Goal: Task Accomplishment & Management: Manage account settings

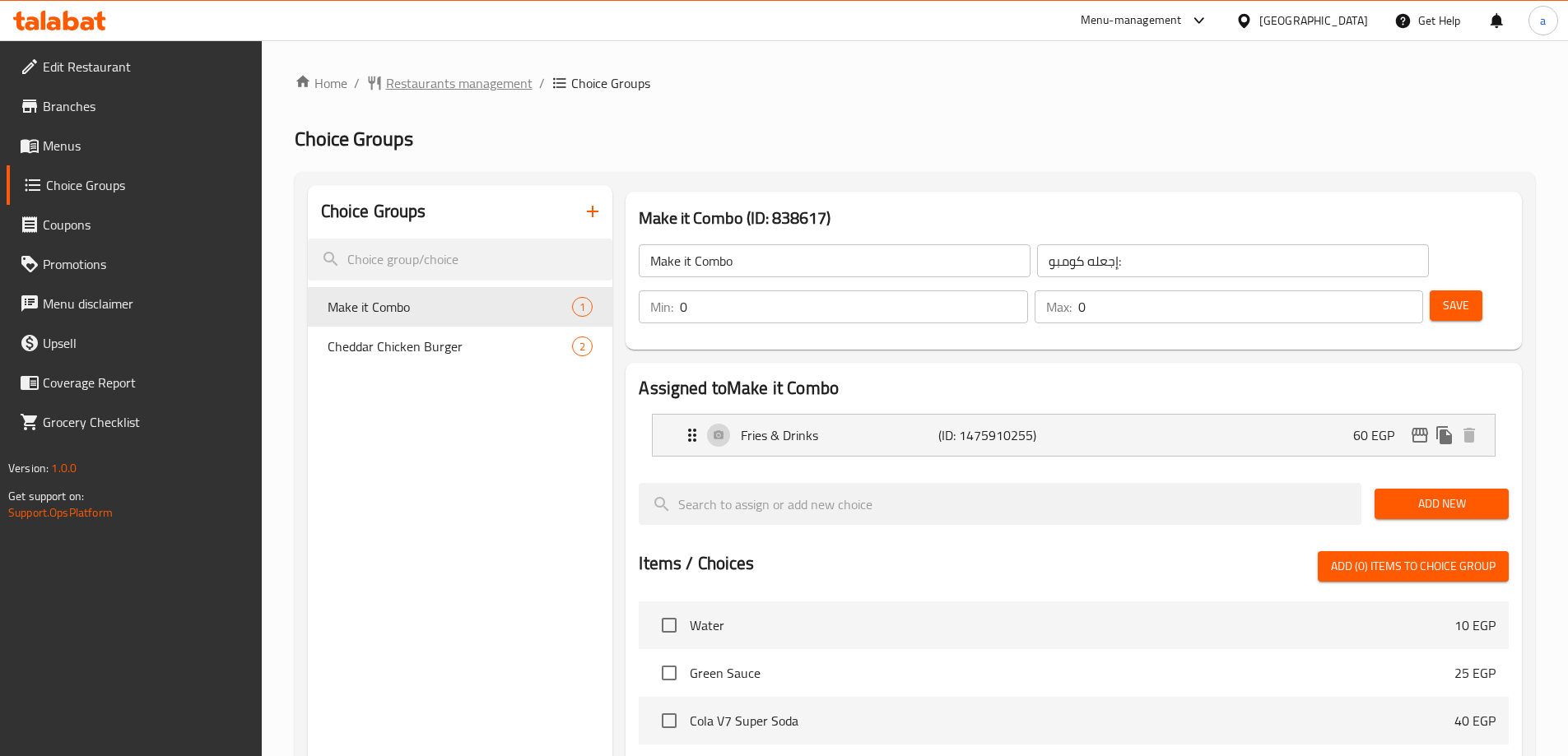
click at [471, 87] on span "Restaurants management" at bounding box center [460, 83] width 147 height 20
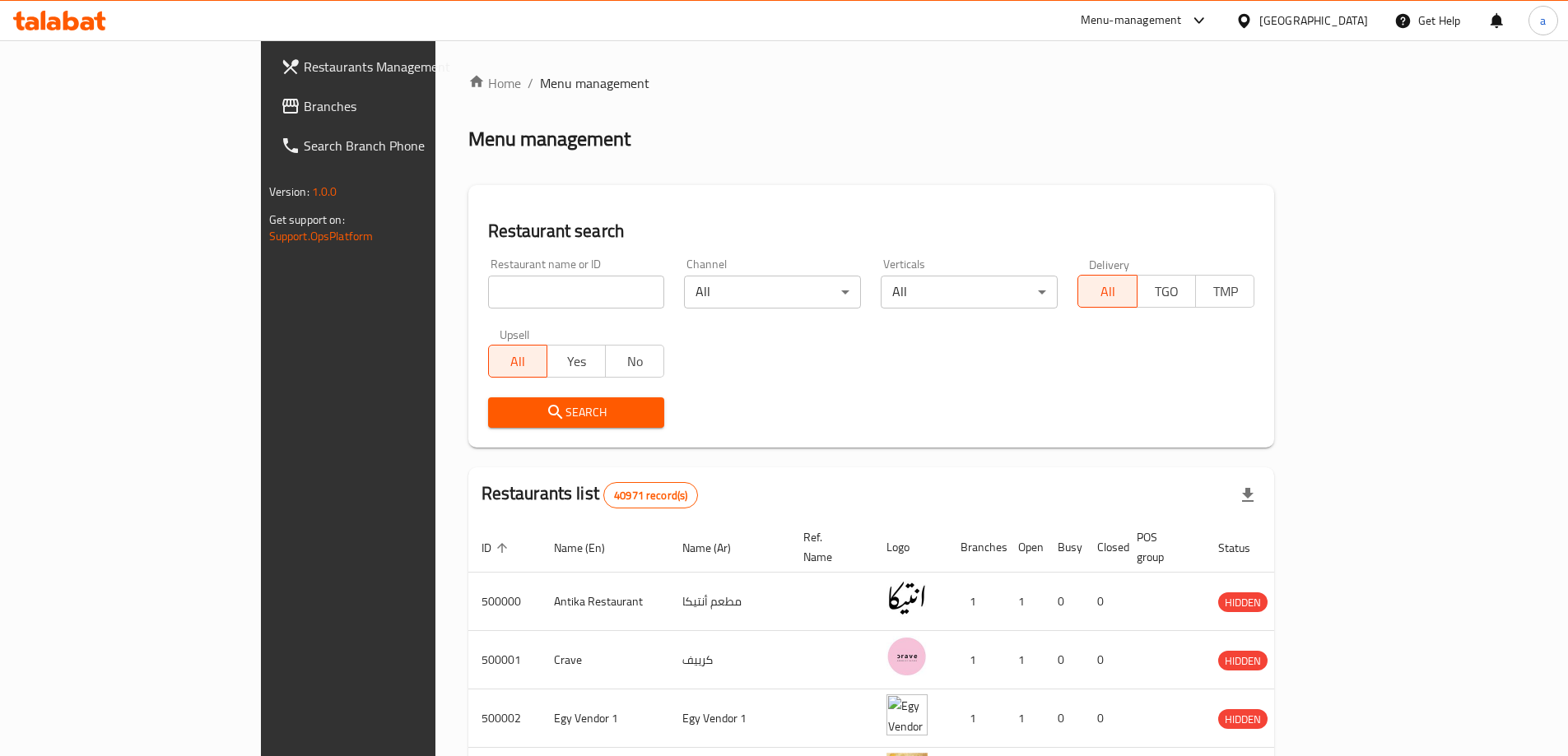
click at [304, 113] on span "Branches" at bounding box center [406, 106] width 206 height 20
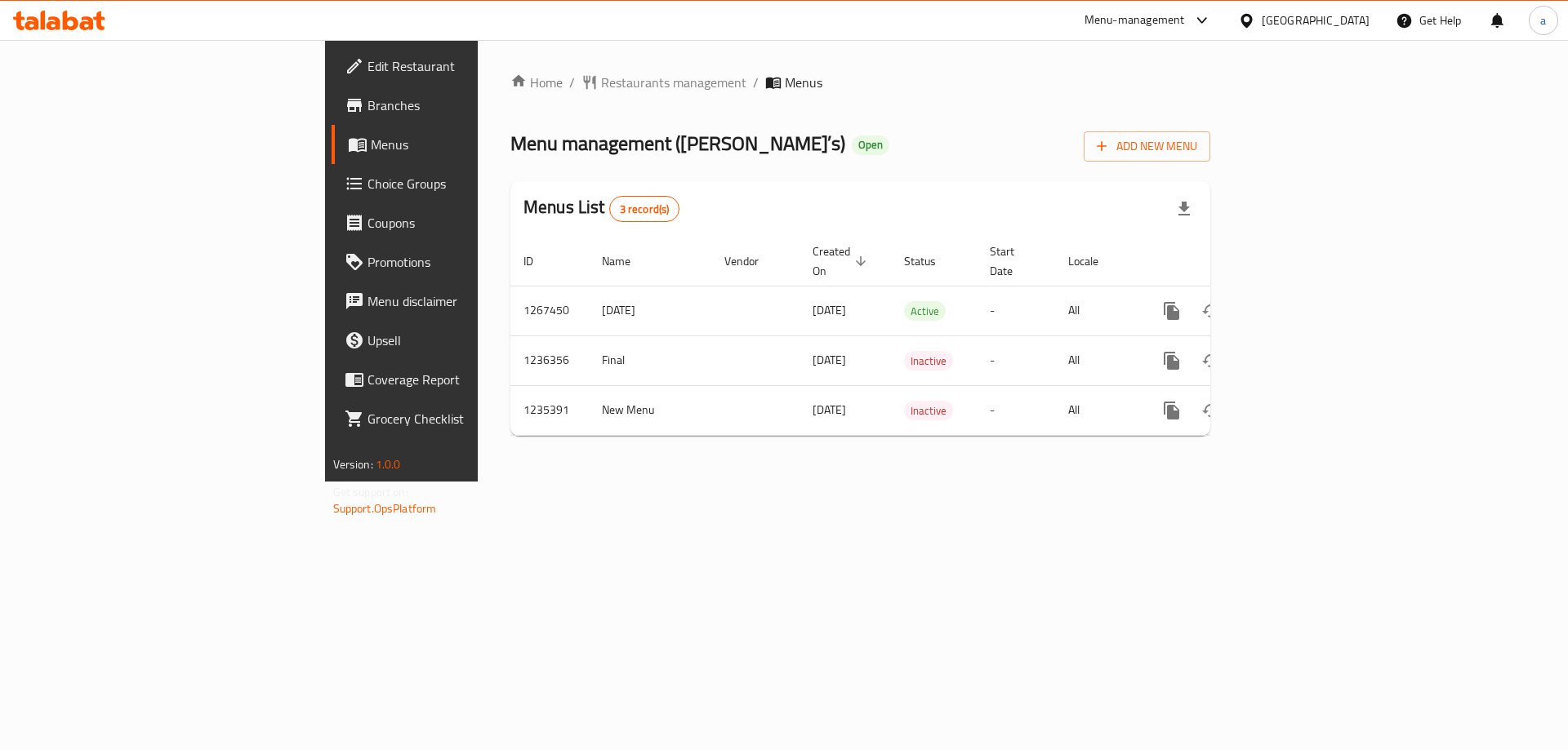
click at [368, 183] on span "Choice Groups" at bounding box center [470, 184] width 206 height 20
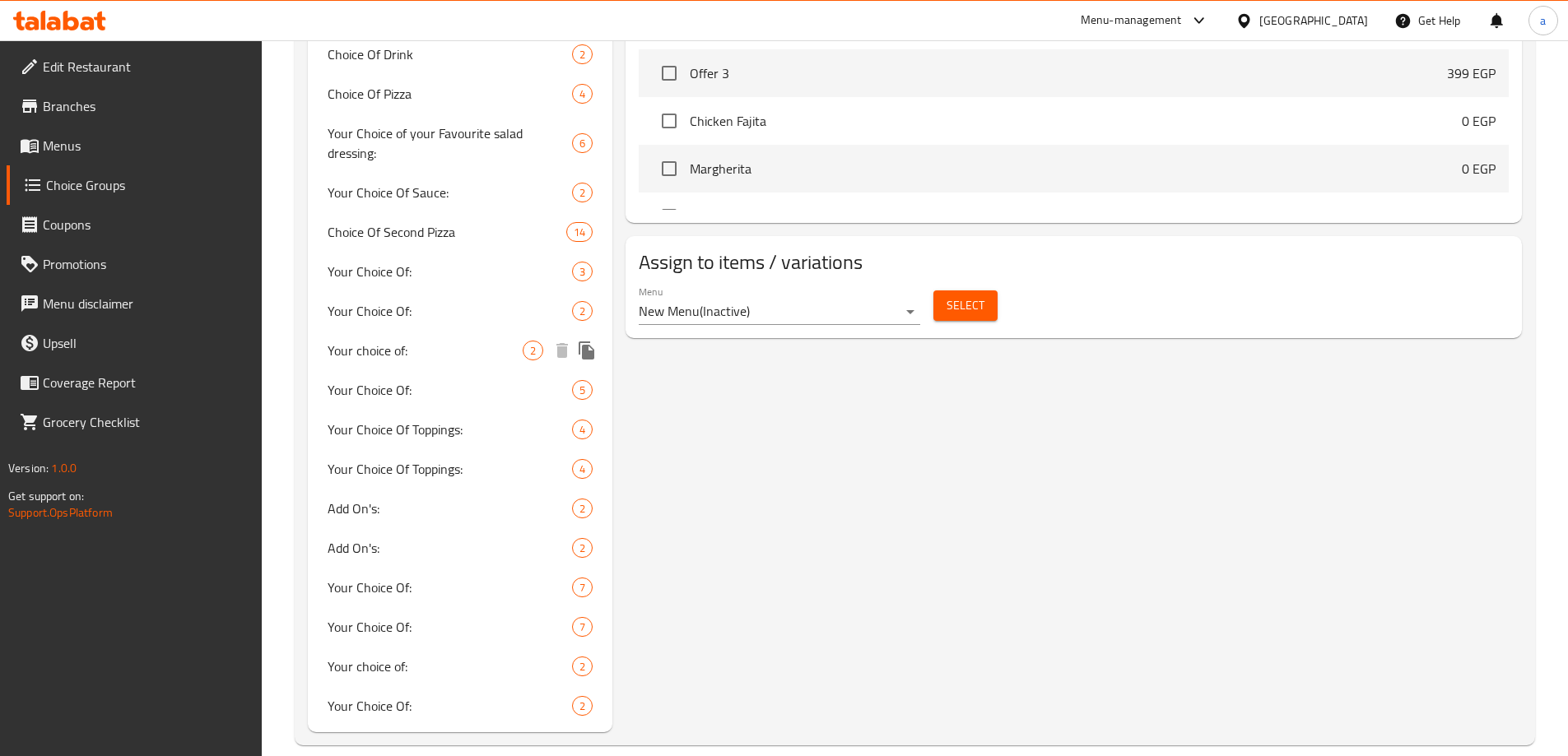
scroll to position [1045, 0]
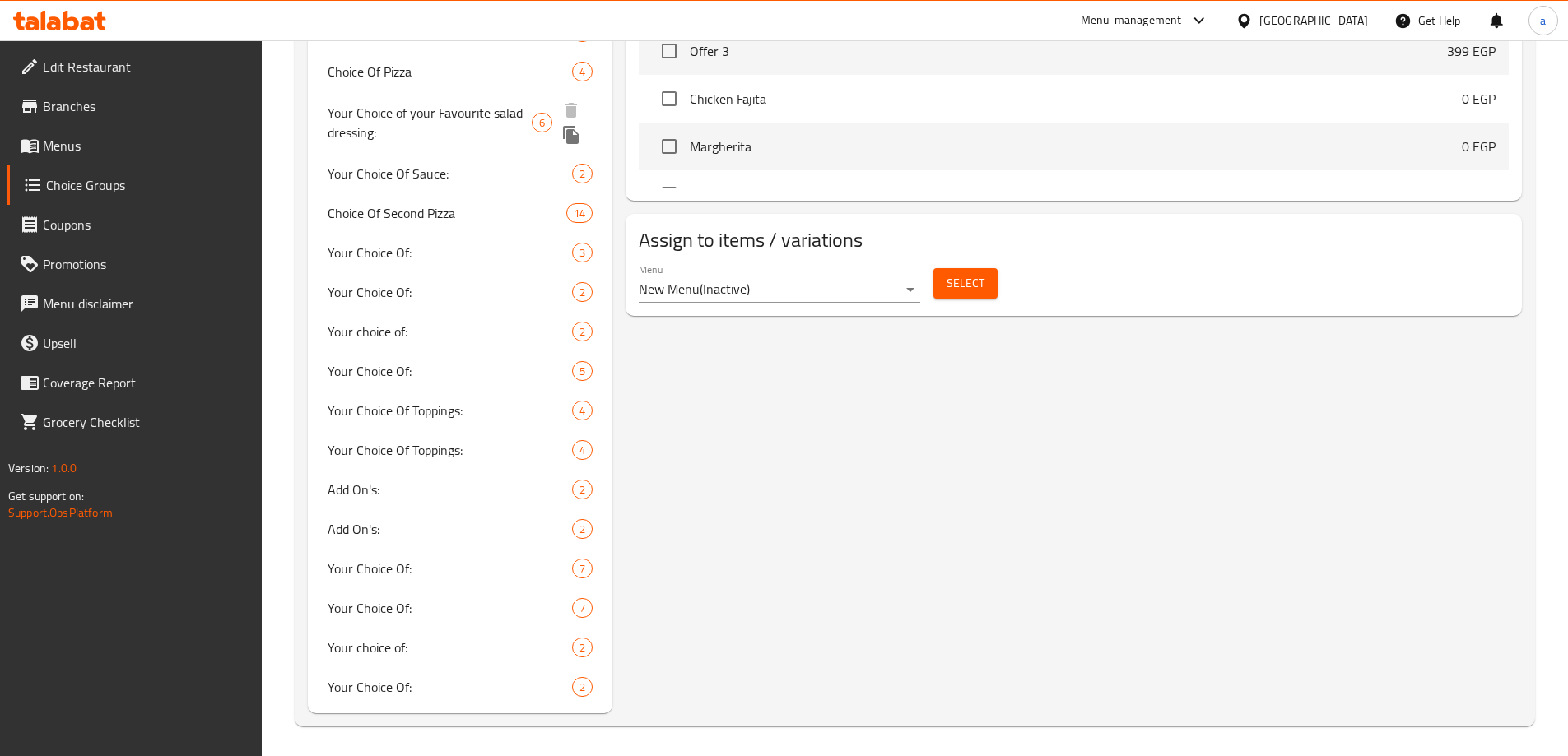
drag, startPoint x: 415, startPoint y: 672, endPoint x: 437, endPoint y: 131, distance: 541.4
click at [426, 242] on span "Your Choice Of:" at bounding box center [425, 249] width 196 height 20
type input "Your Choice Of:"
type input "إختيارك من:"
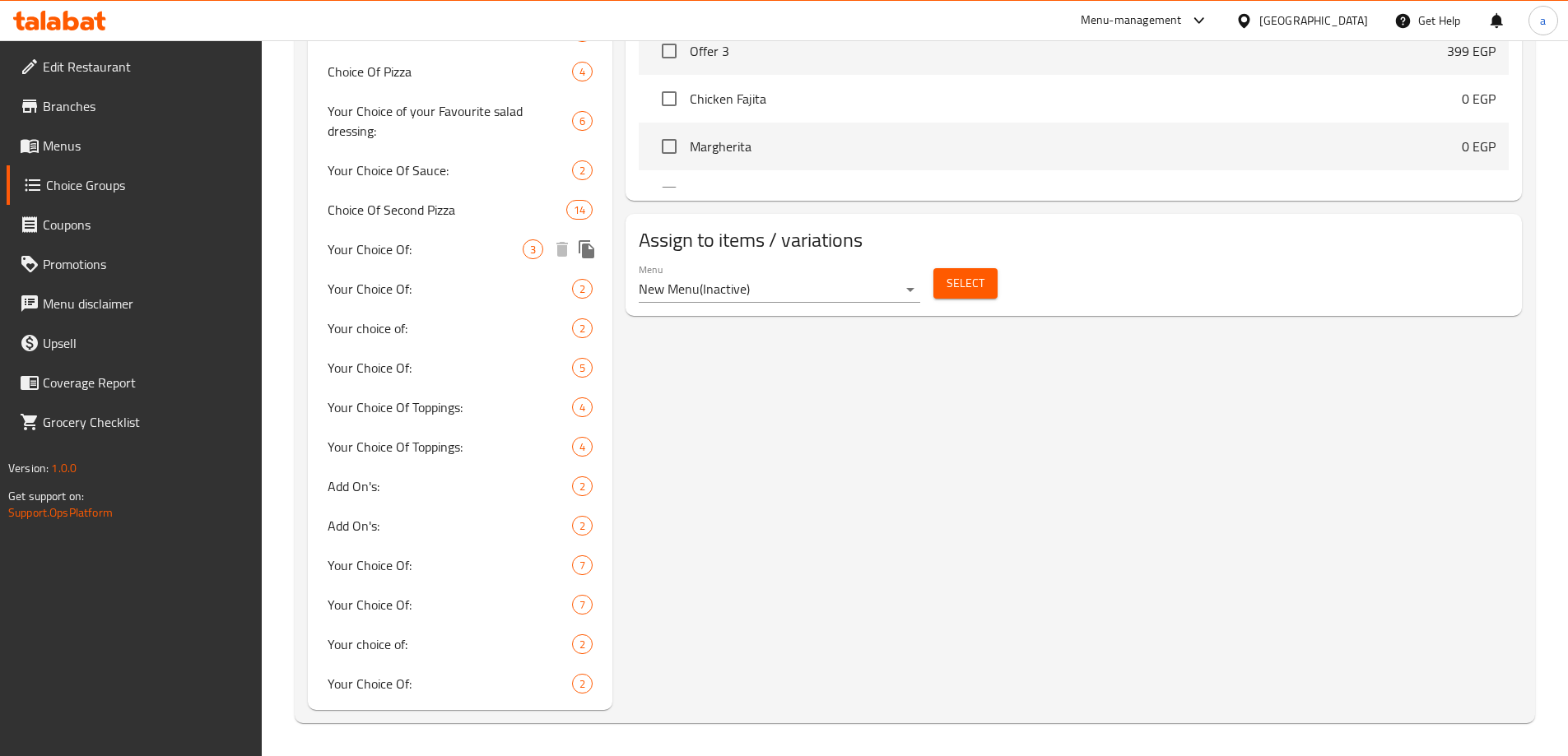
type input "1"
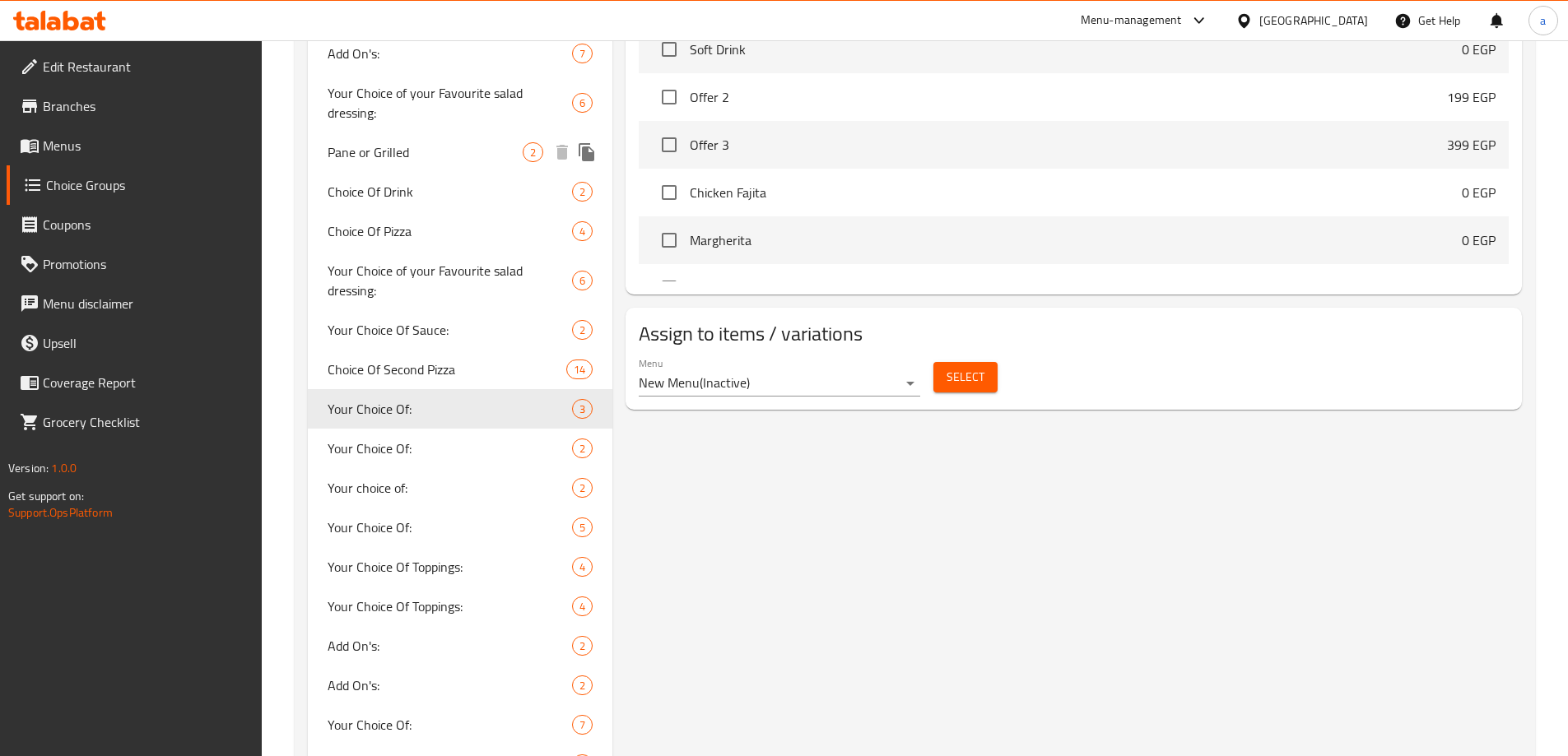
scroll to position [905, 0]
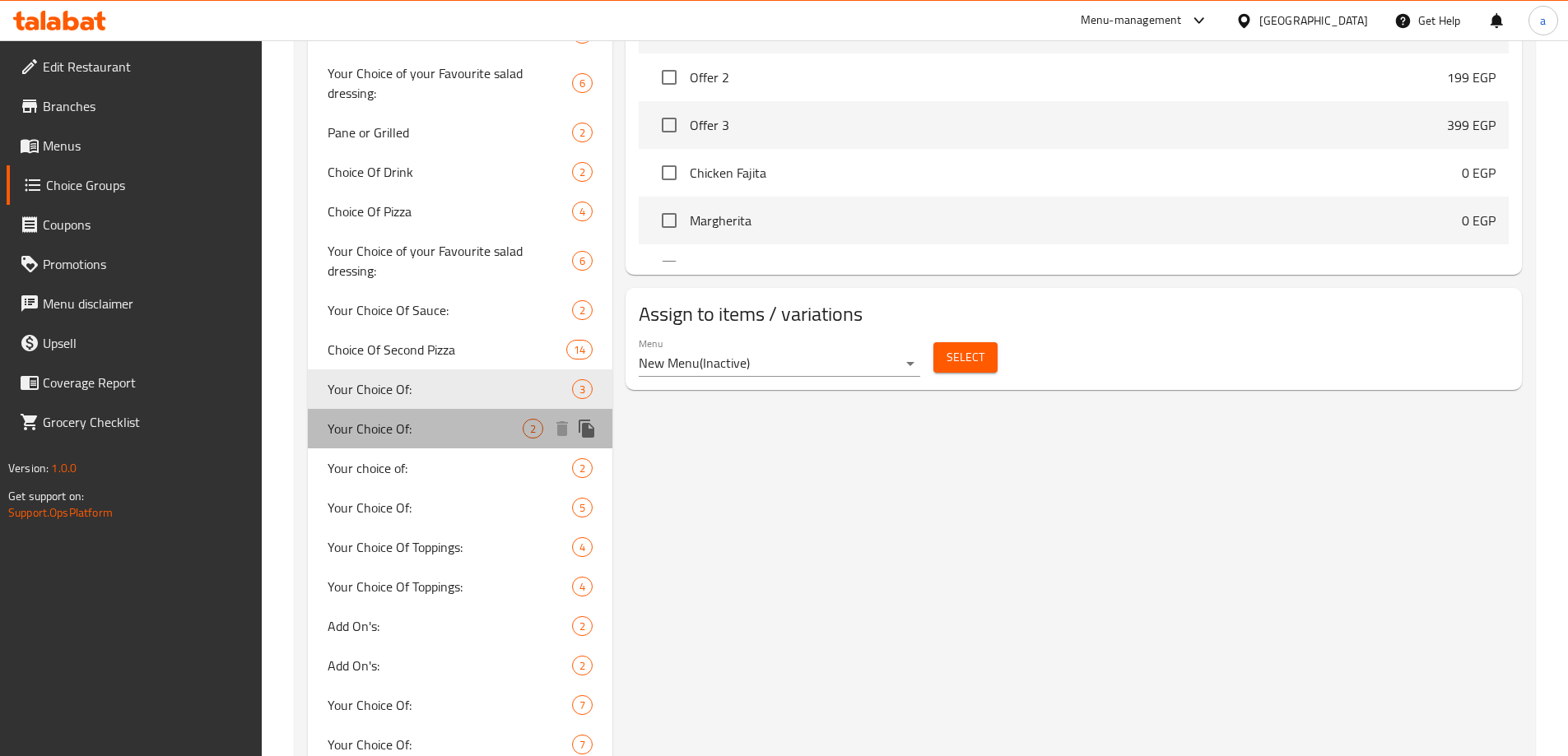
click at [427, 431] on span "Your Choice Of:" at bounding box center [425, 429] width 196 height 20
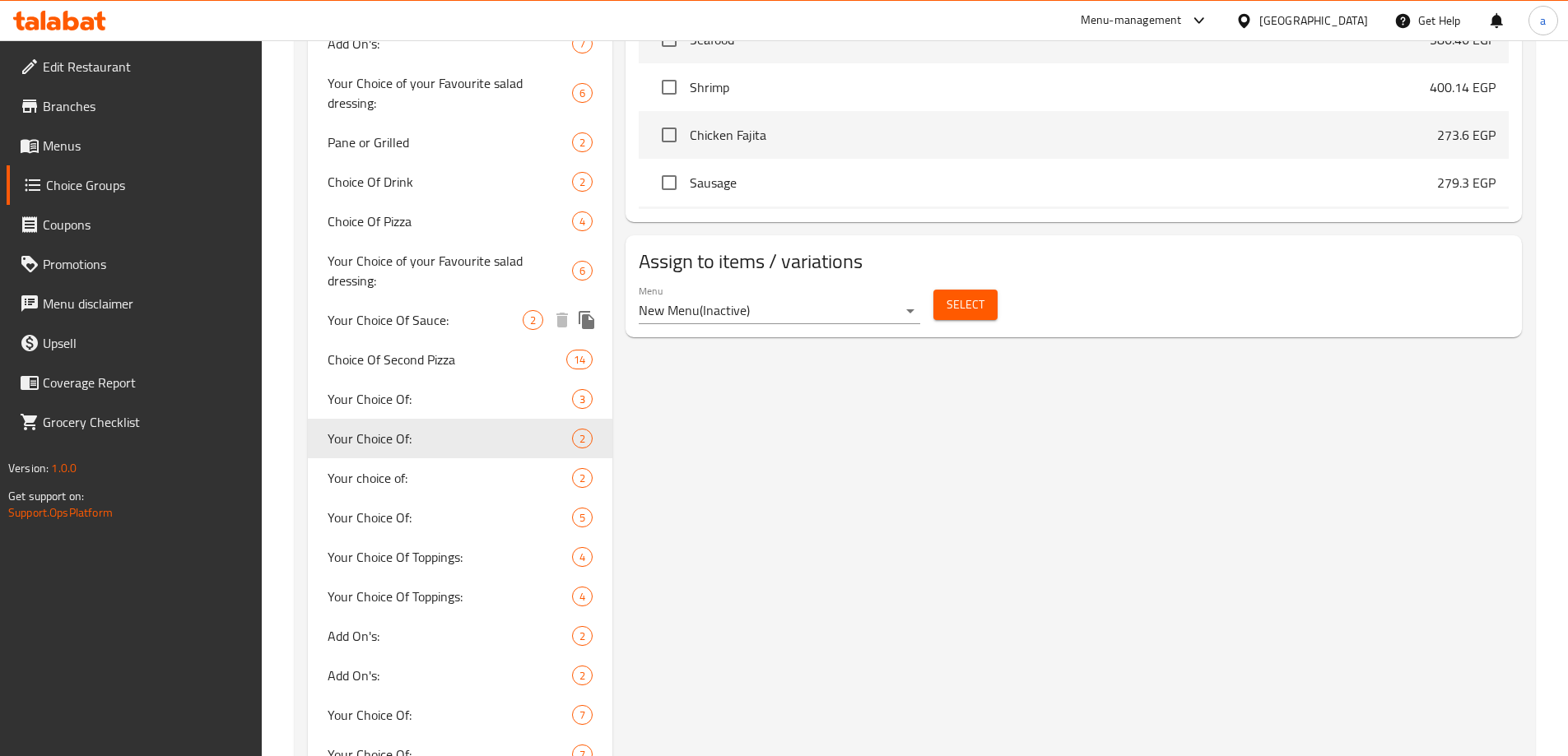
scroll to position [1045, 0]
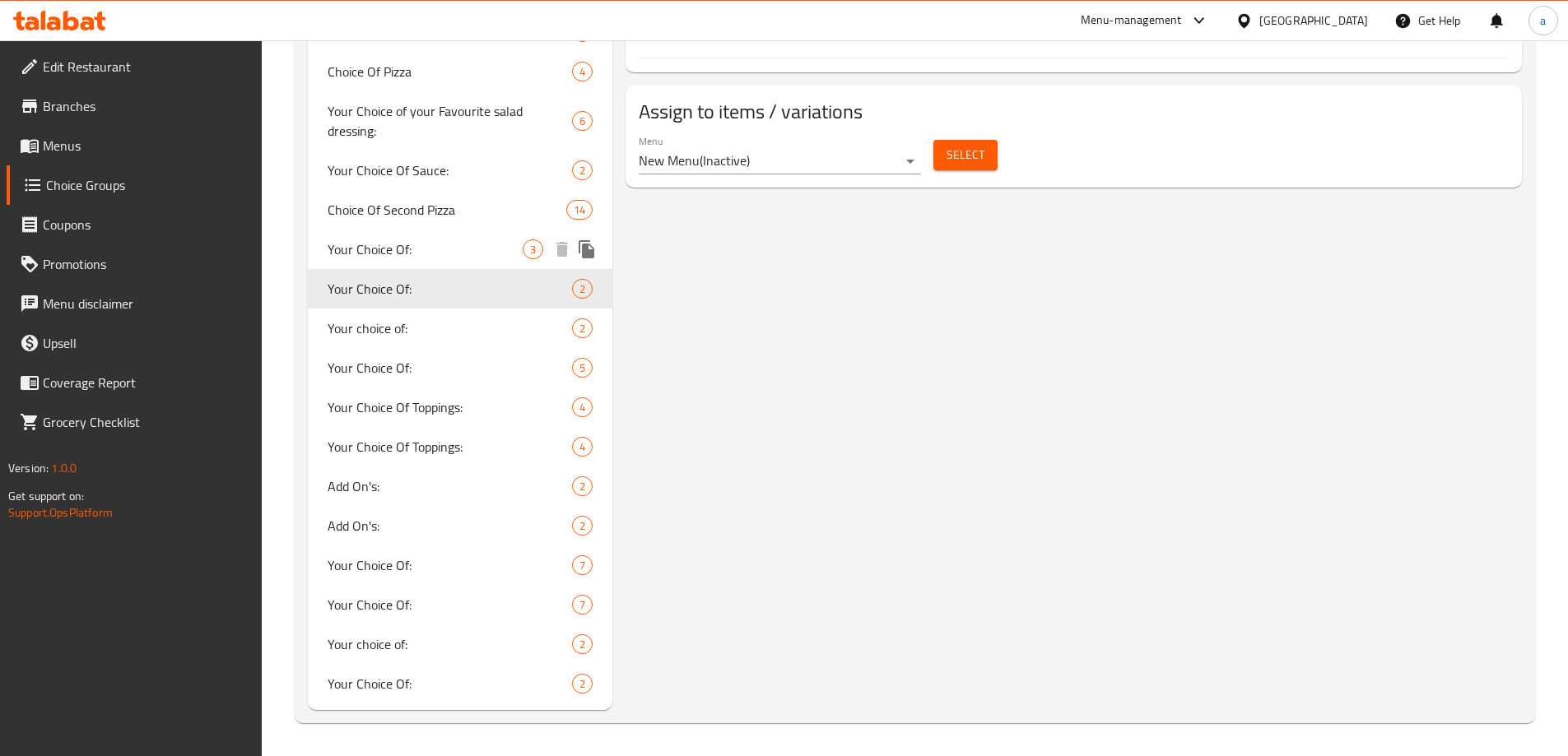
click at [481, 246] on span "Your Choice Of:" at bounding box center [425, 249] width 196 height 20
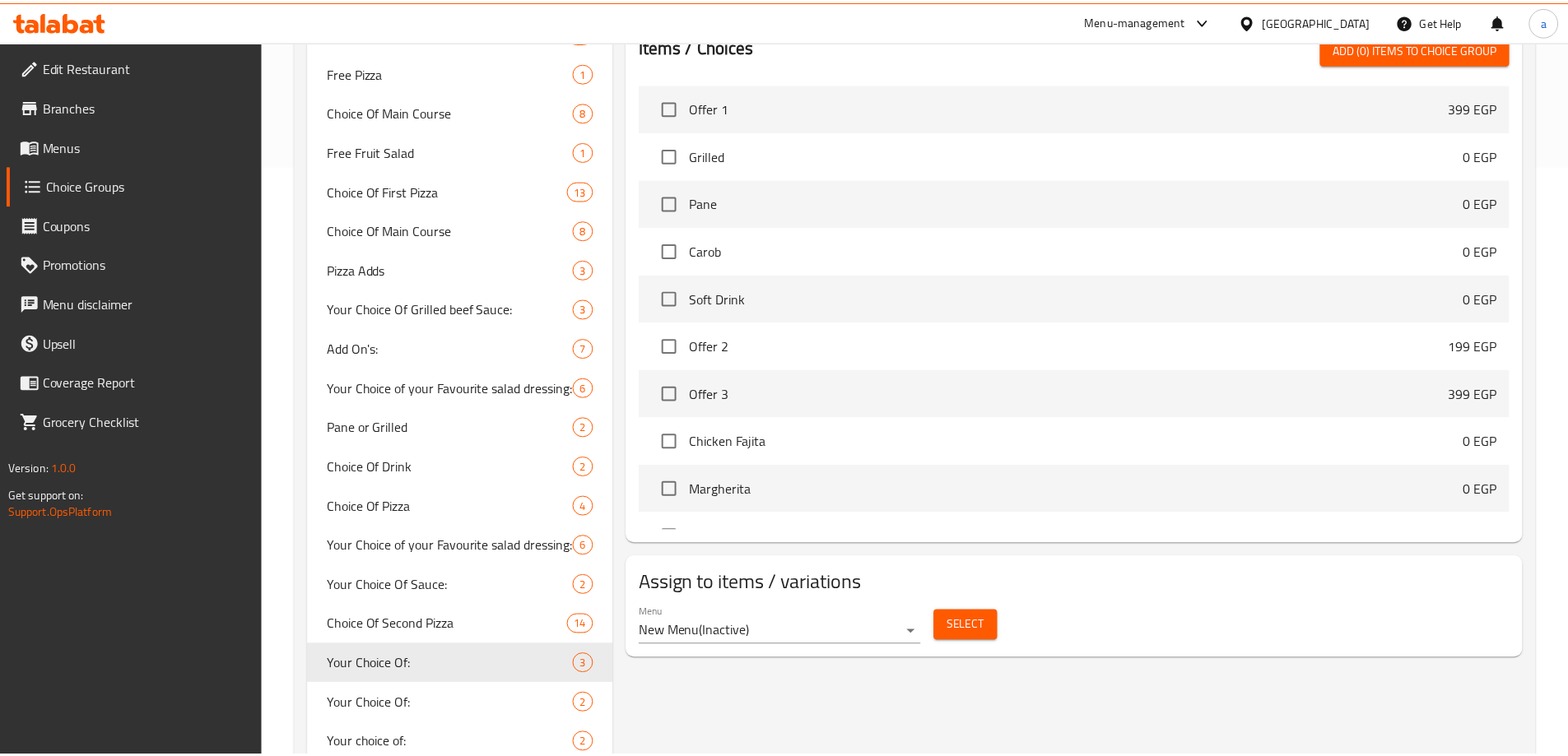
scroll to position [1005, 0]
